Goal: Complete application form

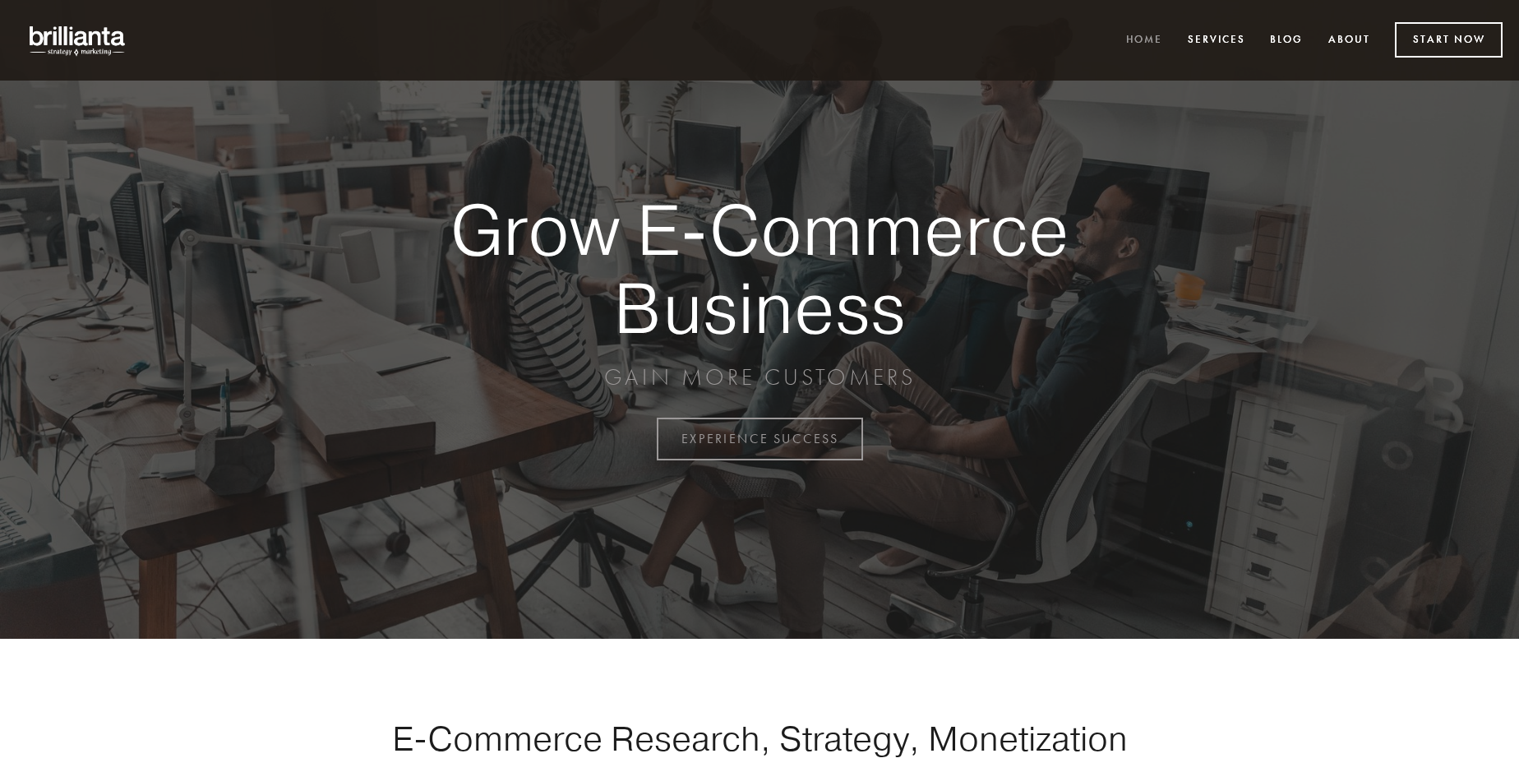
scroll to position [4309, 0]
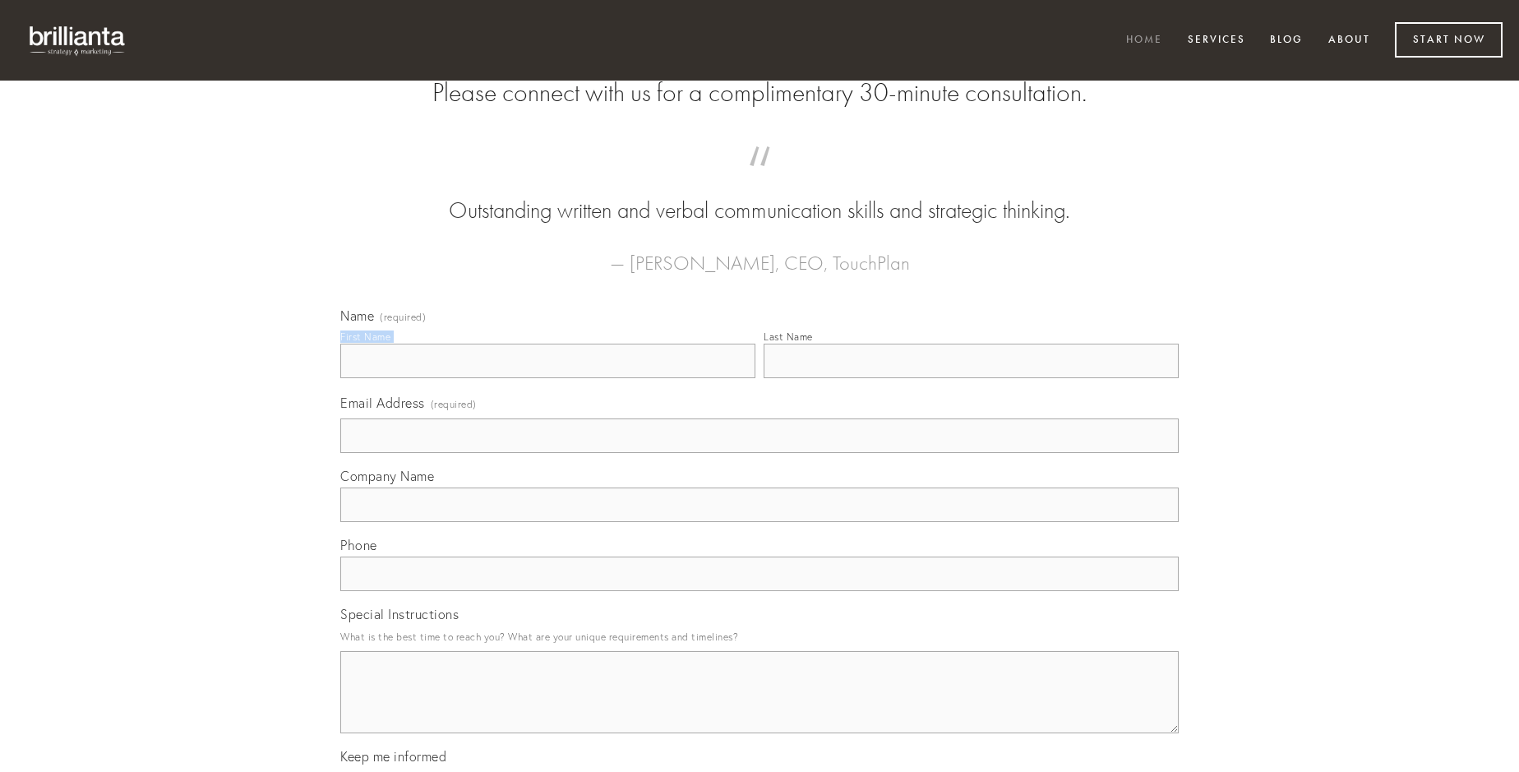
type input "[PERSON_NAME]"
click at [971, 378] on input "Last Name" at bounding box center [971, 361] width 415 height 35
type input "[PERSON_NAME]"
click at [760, 453] on input "Email Address (required)" at bounding box center [759, 435] width 838 height 35
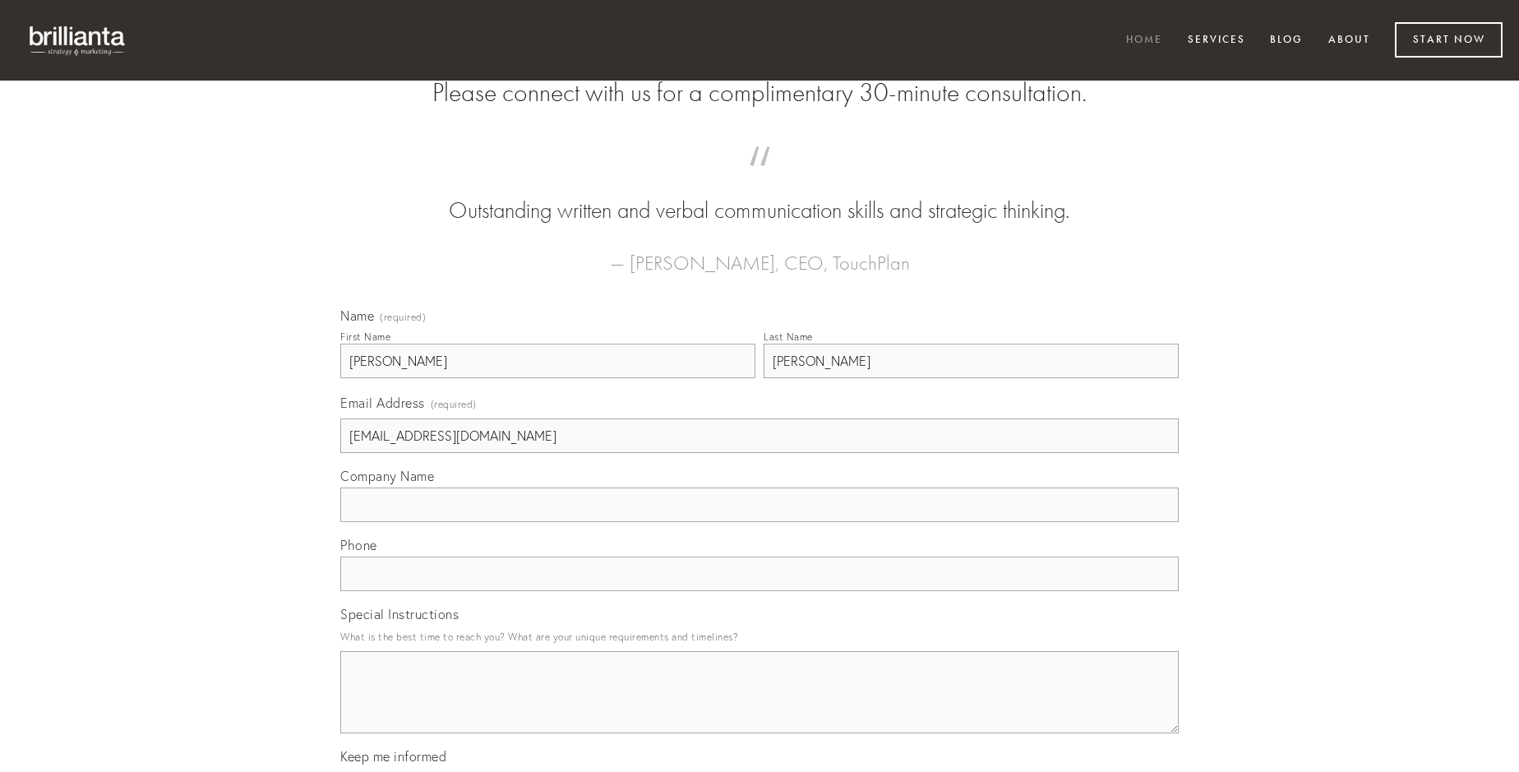
type input "[EMAIL_ADDRESS][DOMAIN_NAME]"
click at [760, 522] on input "Company Name" at bounding box center [759, 504] width 838 height 35
type input "quod"
click at [760, 591] on input "text" at bounding box center [759, 574] width 838 height 35
click at [760, 707] on textarea "Special Instructions" at bounding box center [759, 692] width 838 height 82
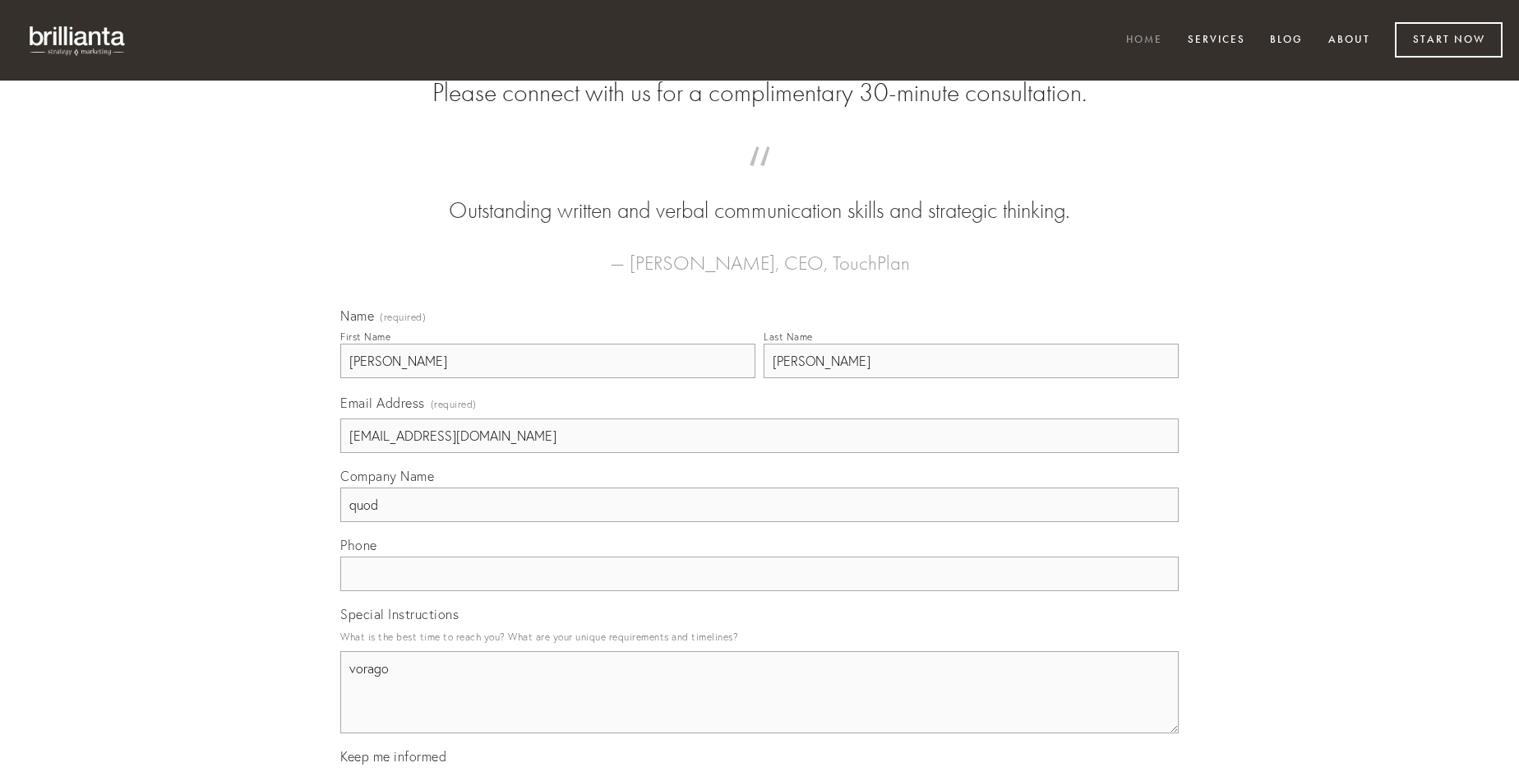
type textarea "vorago"
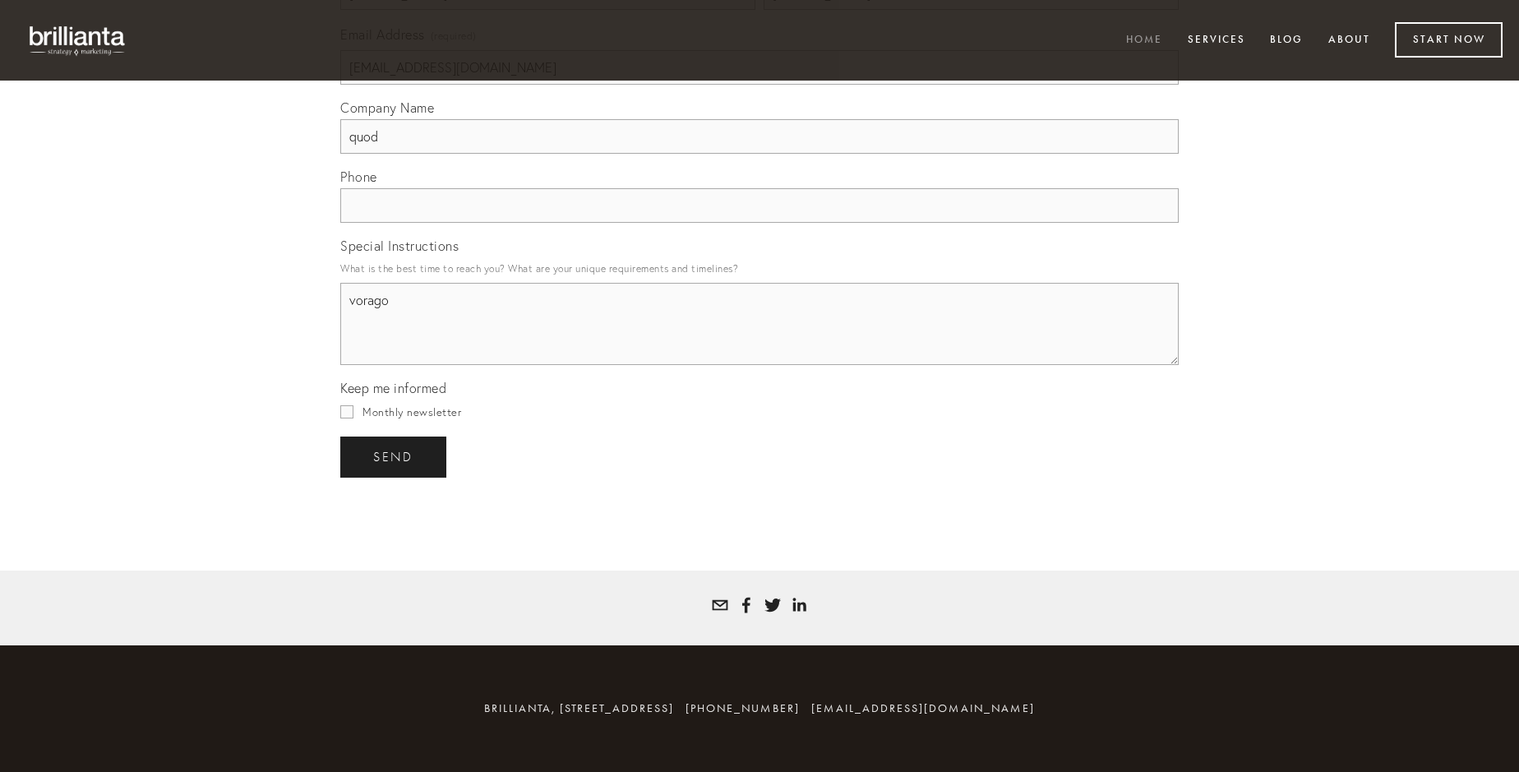
click at [395, 456] on span "send" at bounding box center [393, 457] width 40 height 15
